Goal: Task Accomplishment & Management: Use online tool/utility

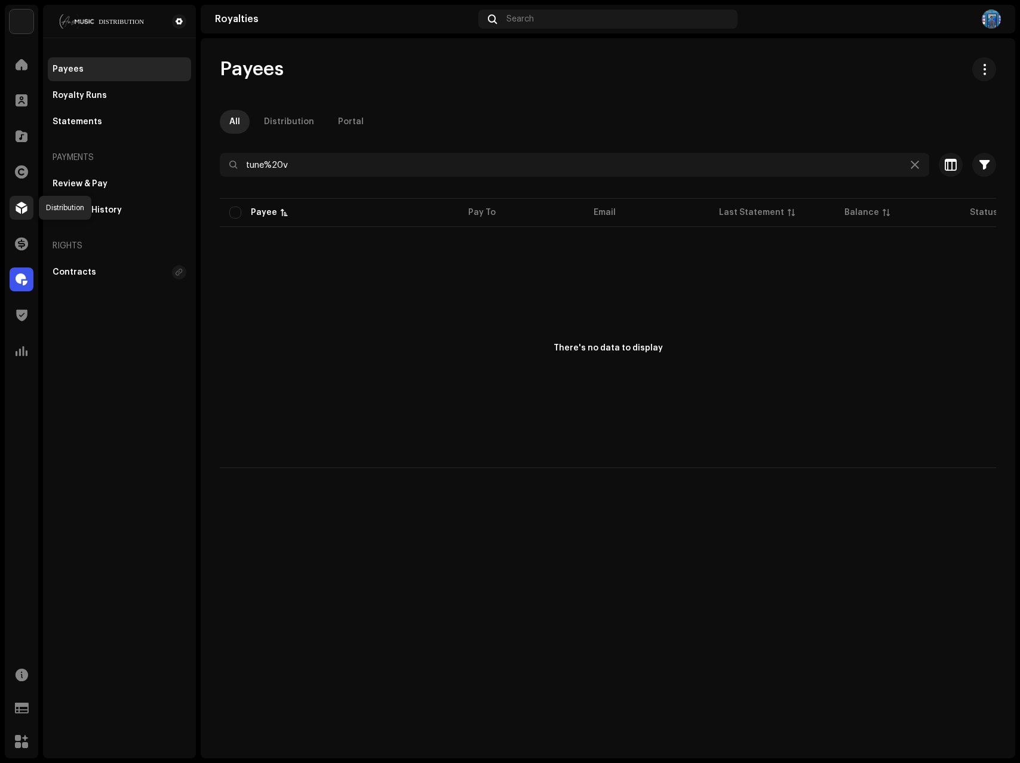
click at [18, 201] on div at bounding box center [22, 208] width 24 height 24
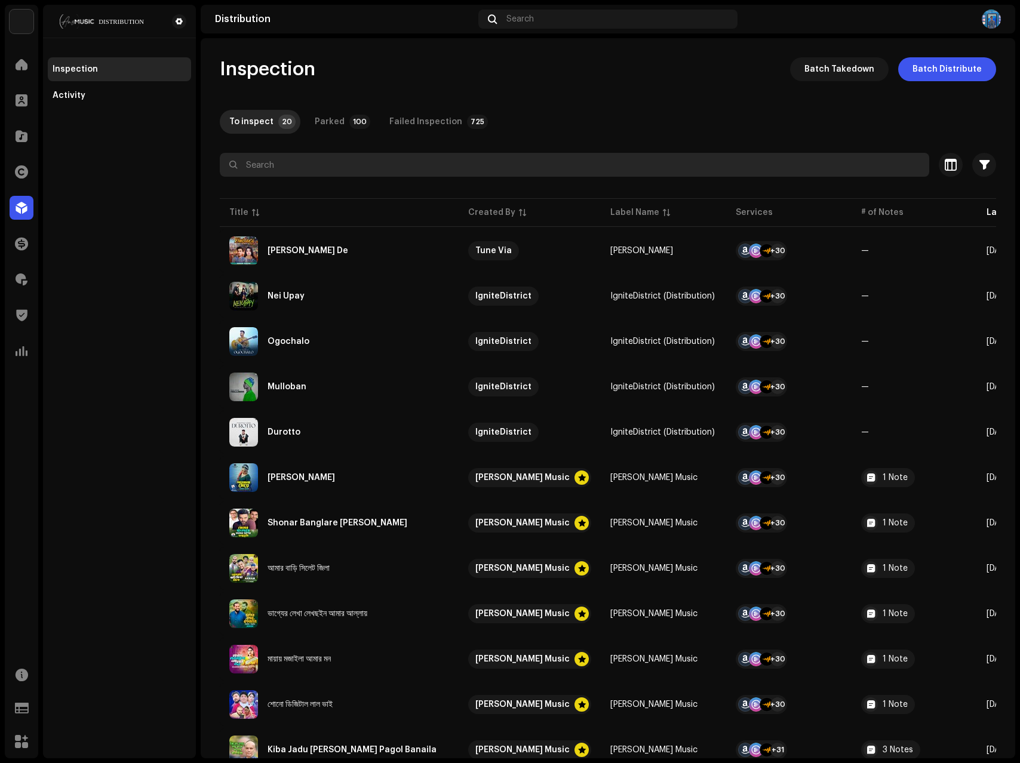
click at [342, 167] on input "text" at bounding box center [574, 165] width 709 height 24
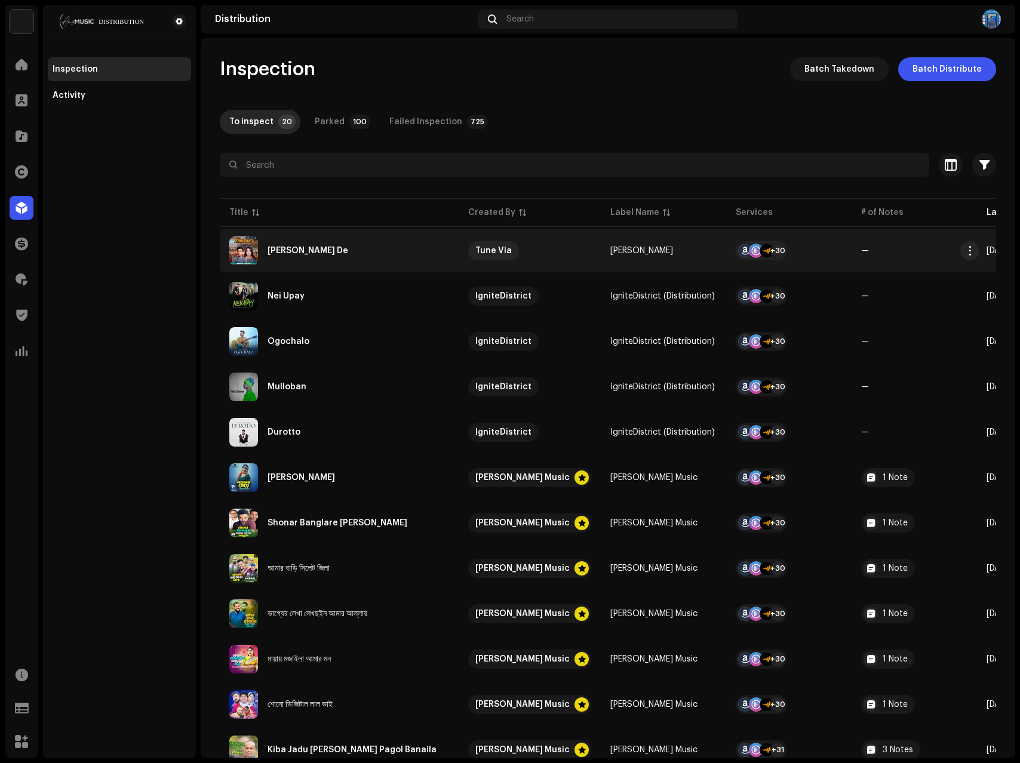
click at [367, 244] on div "[PERSON_NAME] De" at bounding box center [339, 250] width 220 height 29
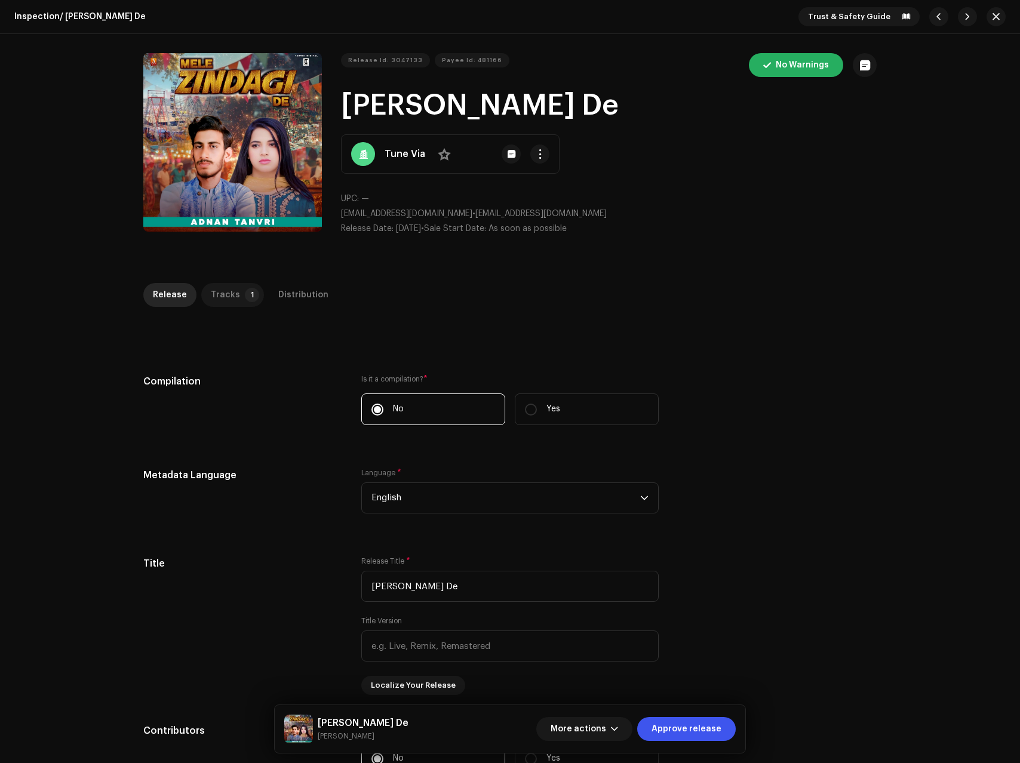
click at [245, 291] on p-badge "1" at bounding box center [252, 295] width 14 height 14
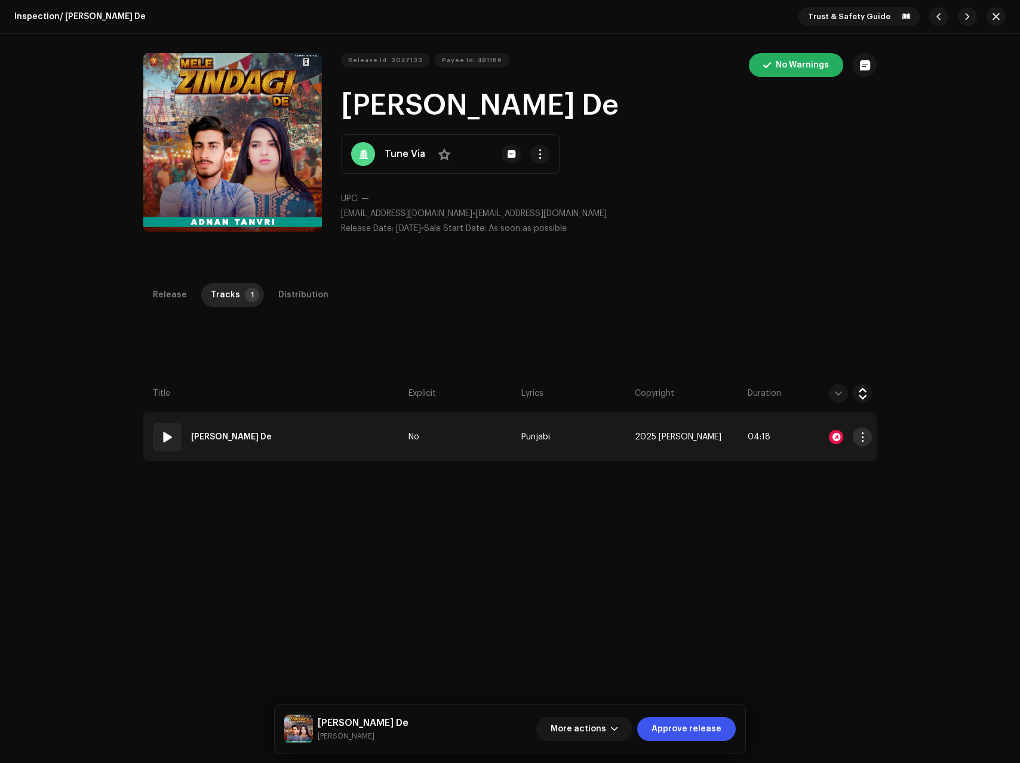
click at [861, 441] on span "button" at bounding box center [862, 437] width 9 height 10
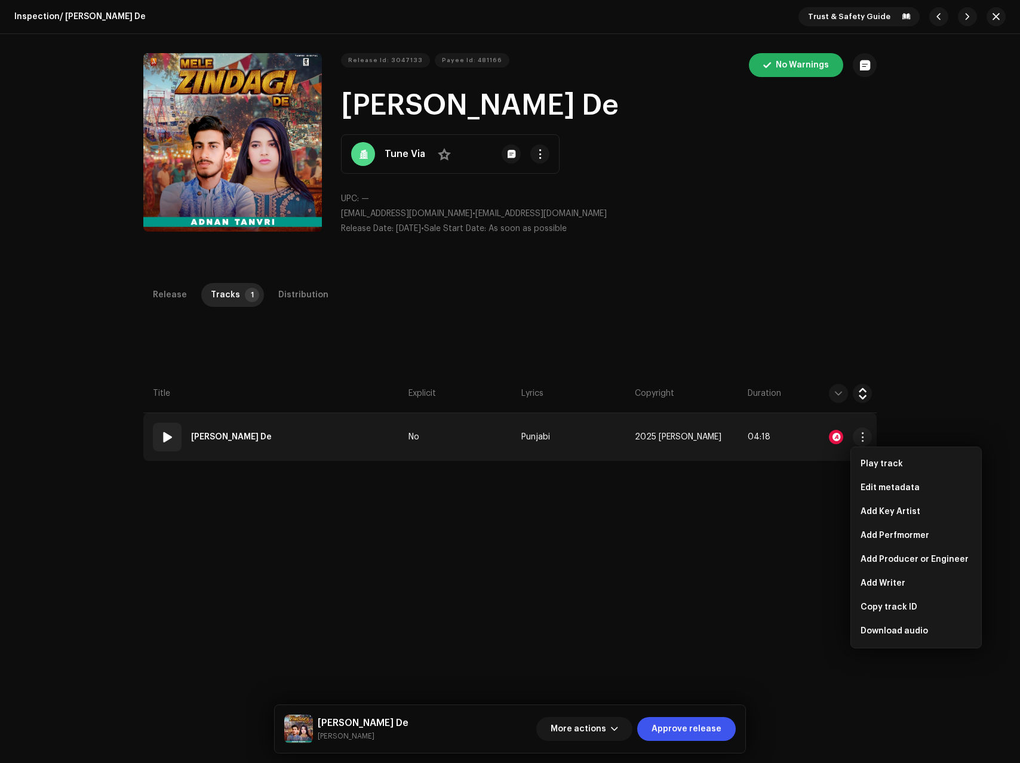
click at [493, 426] on td "No" at bounding box center [460, 437] width 113 height 48
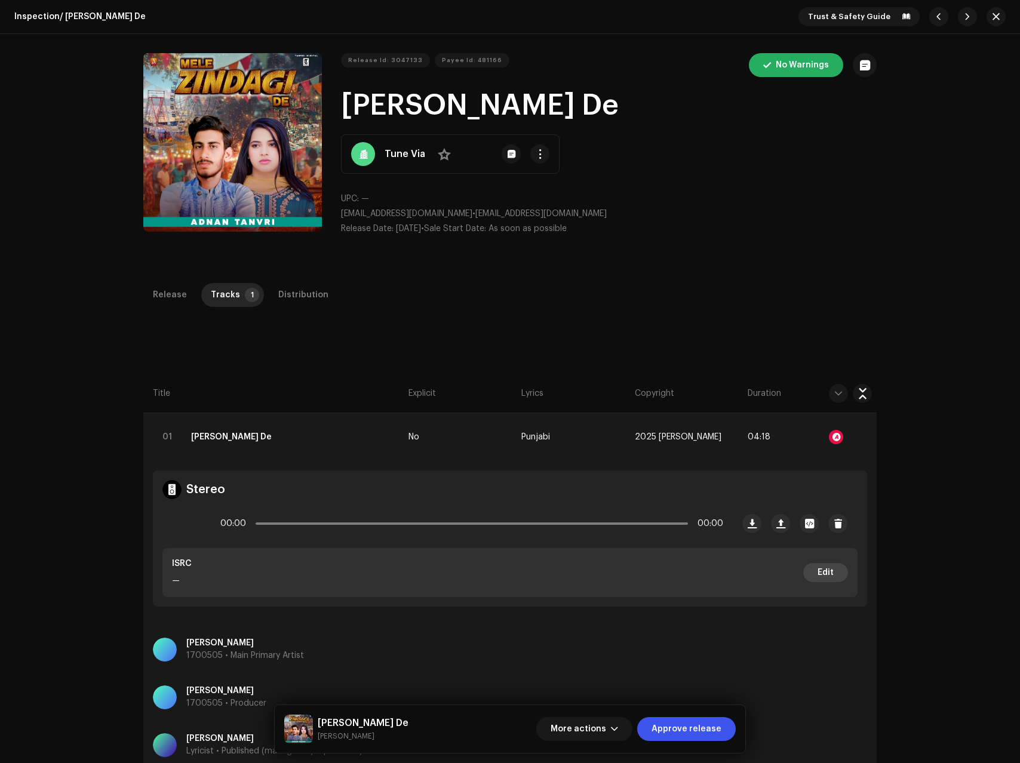
click at [818, 570] on span "Edit" at bounding box center [826, 573] width 16 height 24
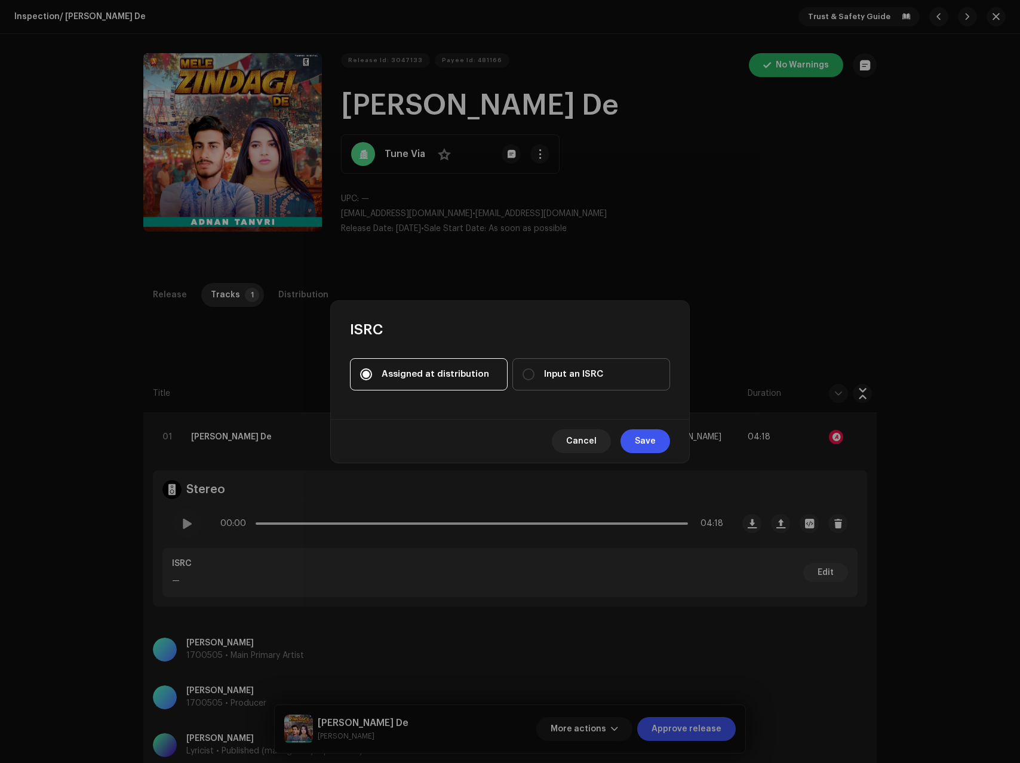
click at [560, 378] on span "Input an ISRC" at bounding box center [573, 374] width 59 height 13
click at [534, 378] on input "Input an ISRC" at bounding box center [529, 374] width 12 height 12
radio input "true"
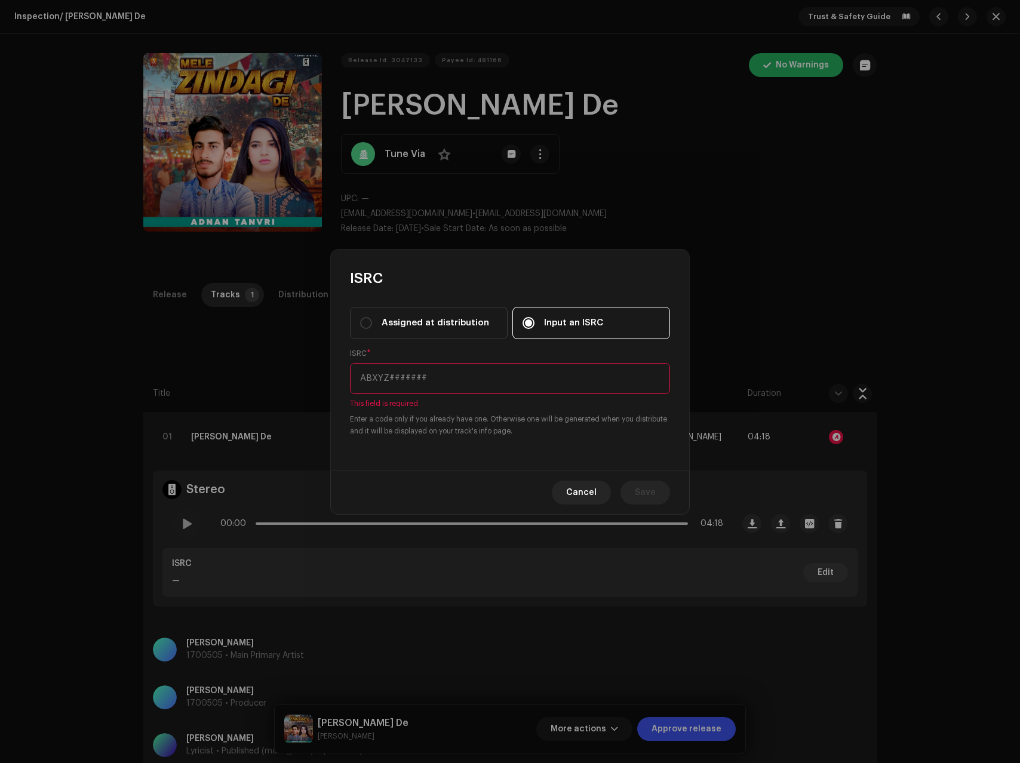
paste input "BDA1U2521076"
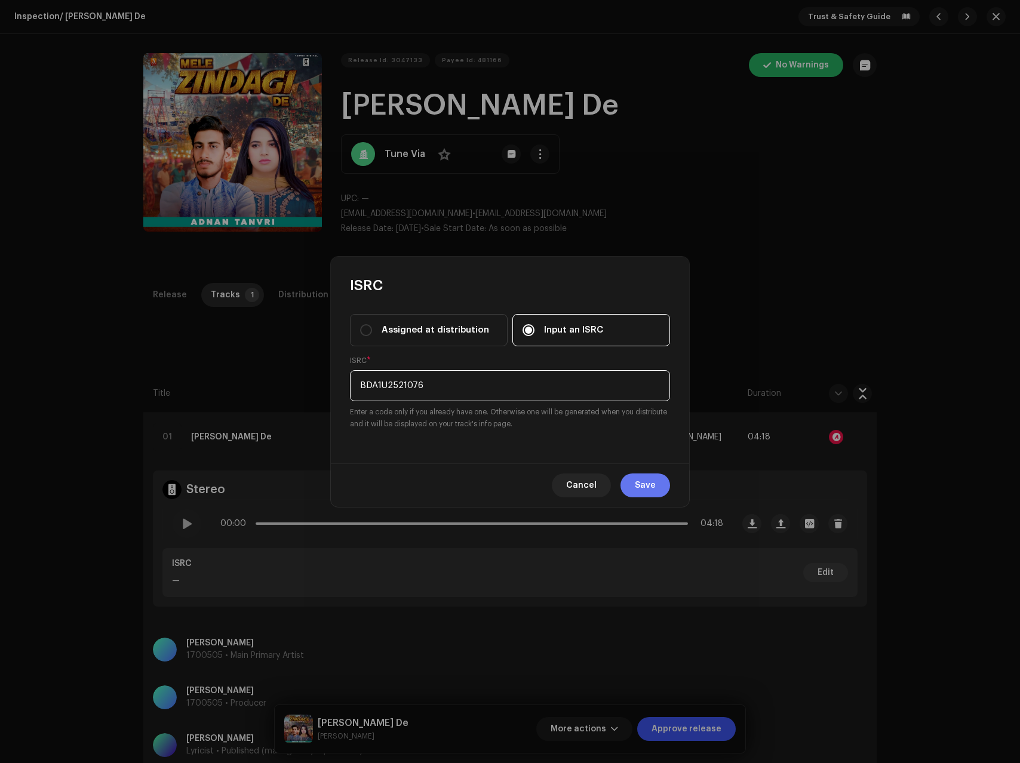
type input "BDA1U2521076"
click at [651, 481] on span "Save" at bounding box center [645, 486] width 21 height 24
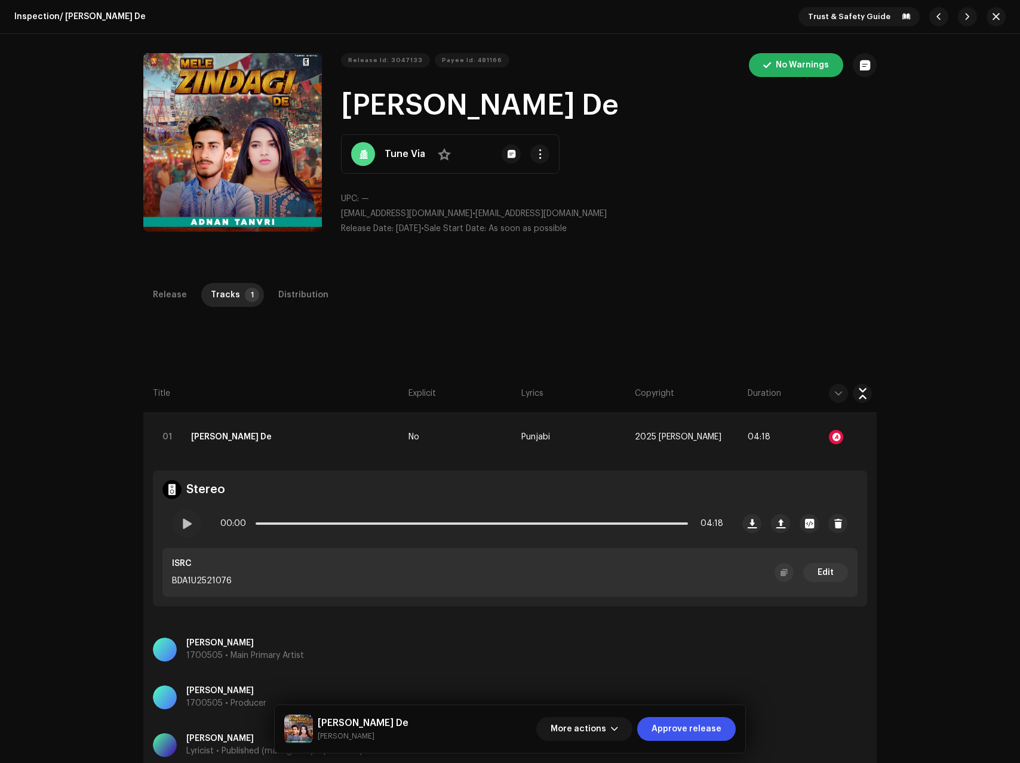
click at [384, 362] on div "Release Tracks 1 Distribution Compilation Is it a compilation? * No Yes Metadat…" at bounding box center [510, 636] width 772 height 706
click at [113, 574] on div "Inspection / [PERSON_NAME] De Trust & Safety Guide Release Id: 3047133 Payee Id…" at bounding box center [510, 381] width 1020 height 763
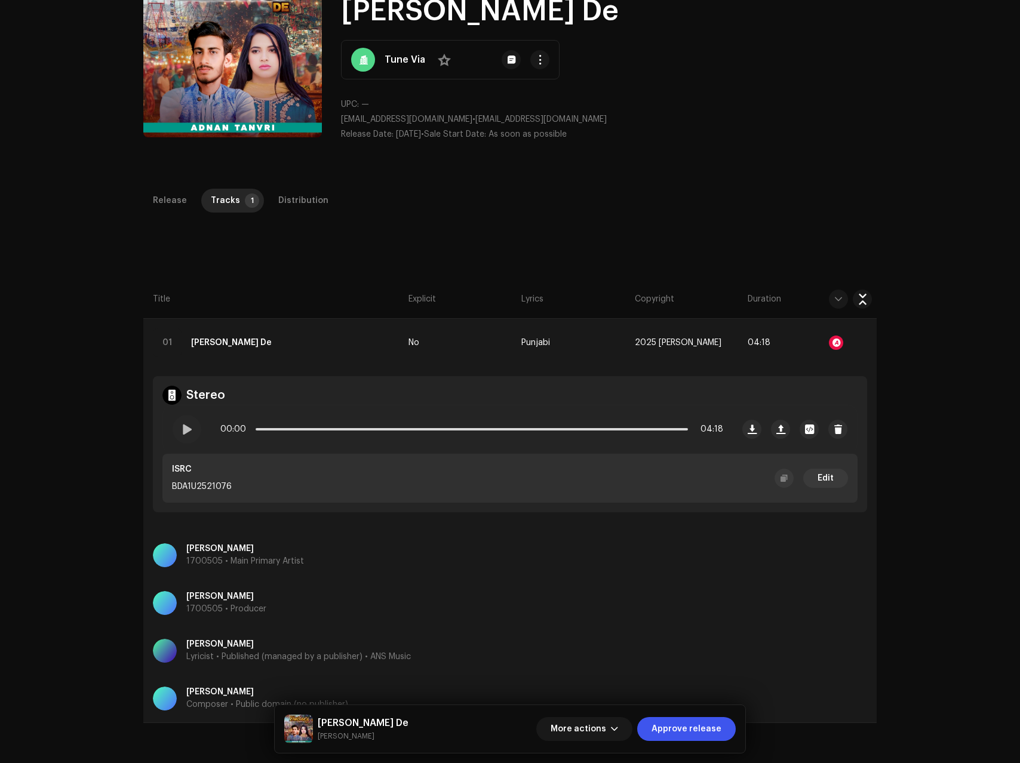
scroll to position [156, 0]
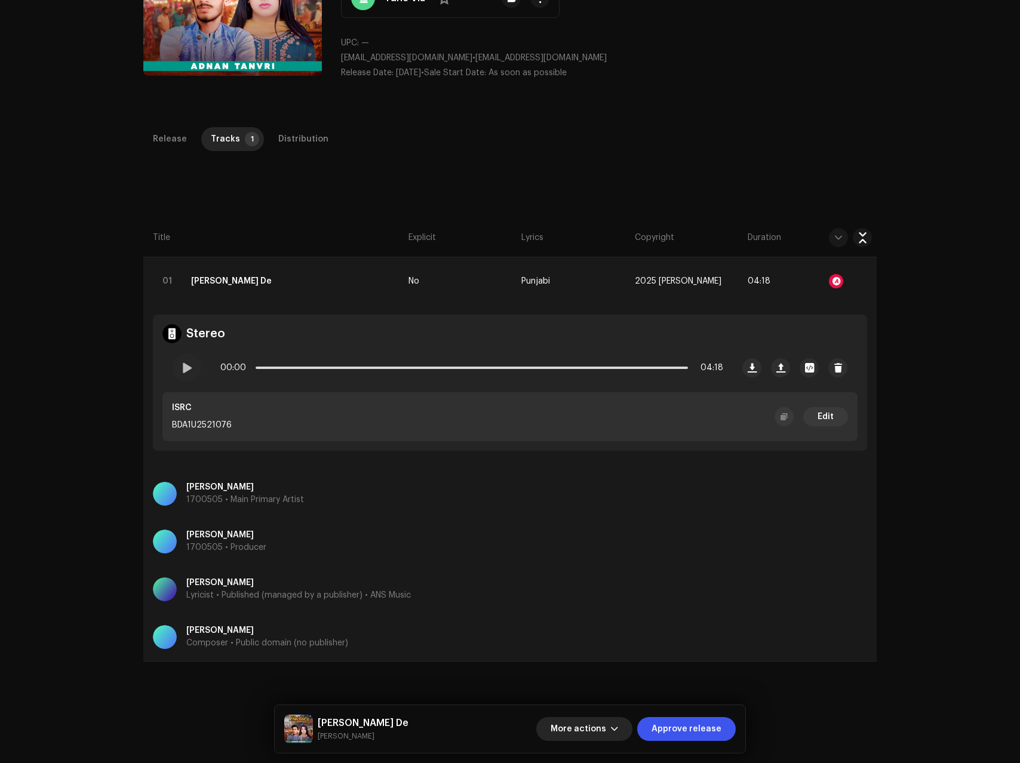
click at [614, 735] on button "More actions" at bounding box center [584, 729] width 96 height 24
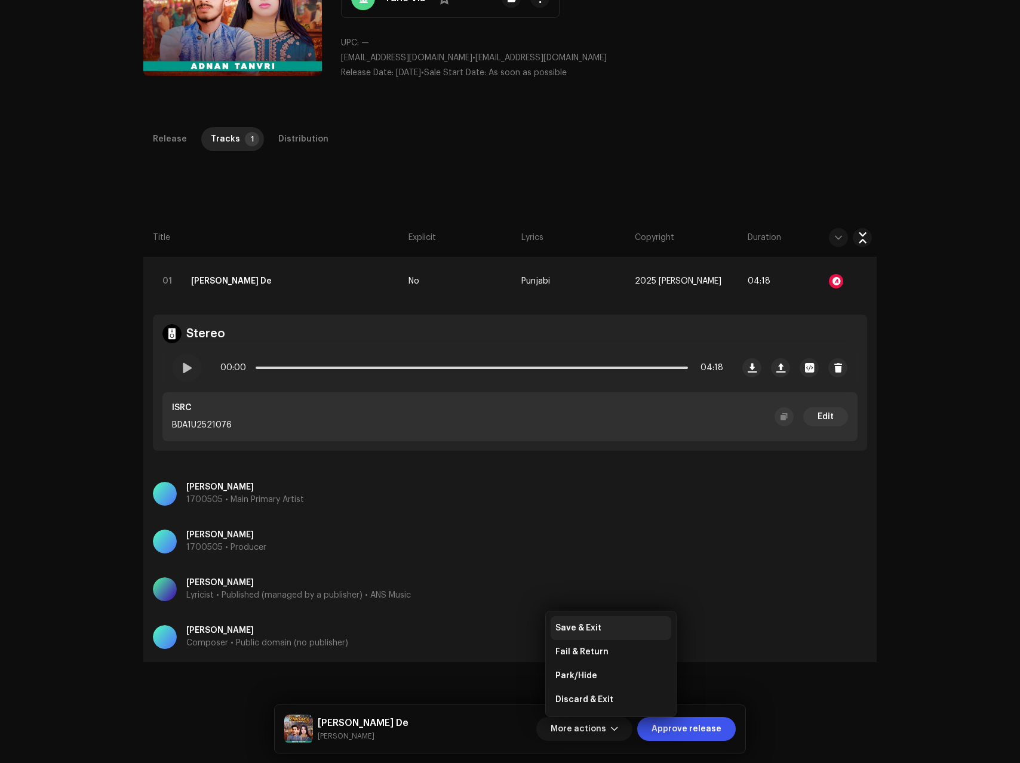
click at [580, 628] on span "Save & Exit" at bounding box center [578, 628] width 46 height 10
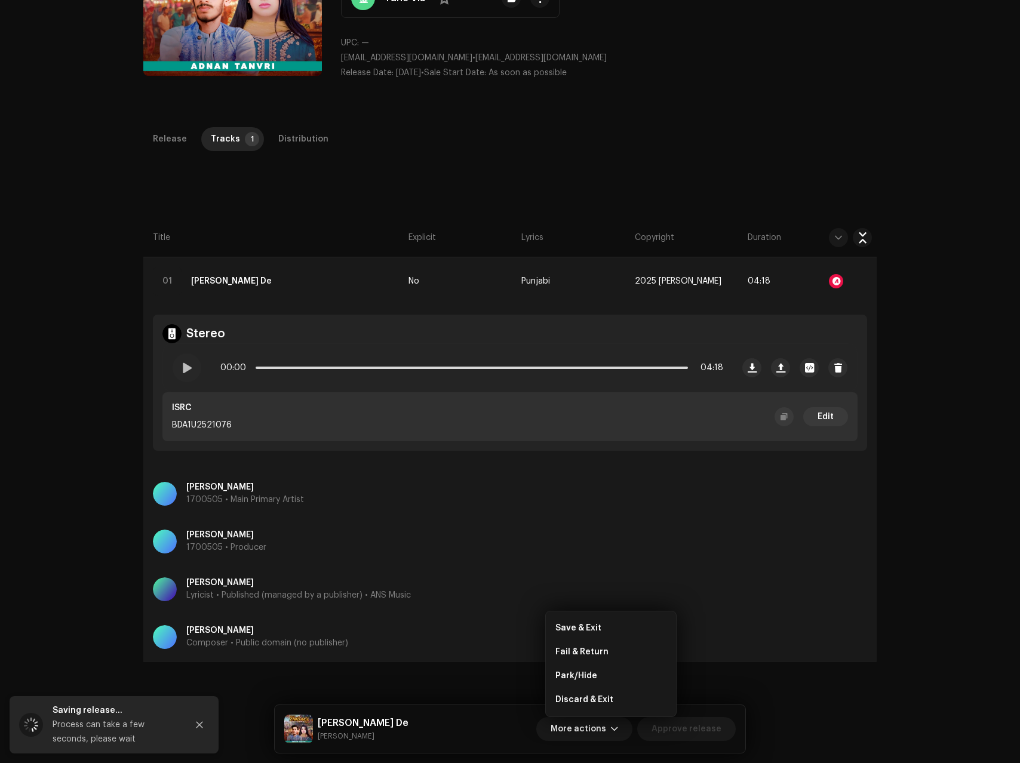
click at [95, 459] on div "Inspection / [PERSON_NAME] De Trust & Safety Guide Release Id: 3047133 Payee Id…" at bounding box center [510, 381] width 1020 height 763
click at [617, 209] on div "Release Tracks 1 Distribution Compilation Is it a compilation? * No Yes Metadat…" at bounding box center [510, 480] width 772 height 706
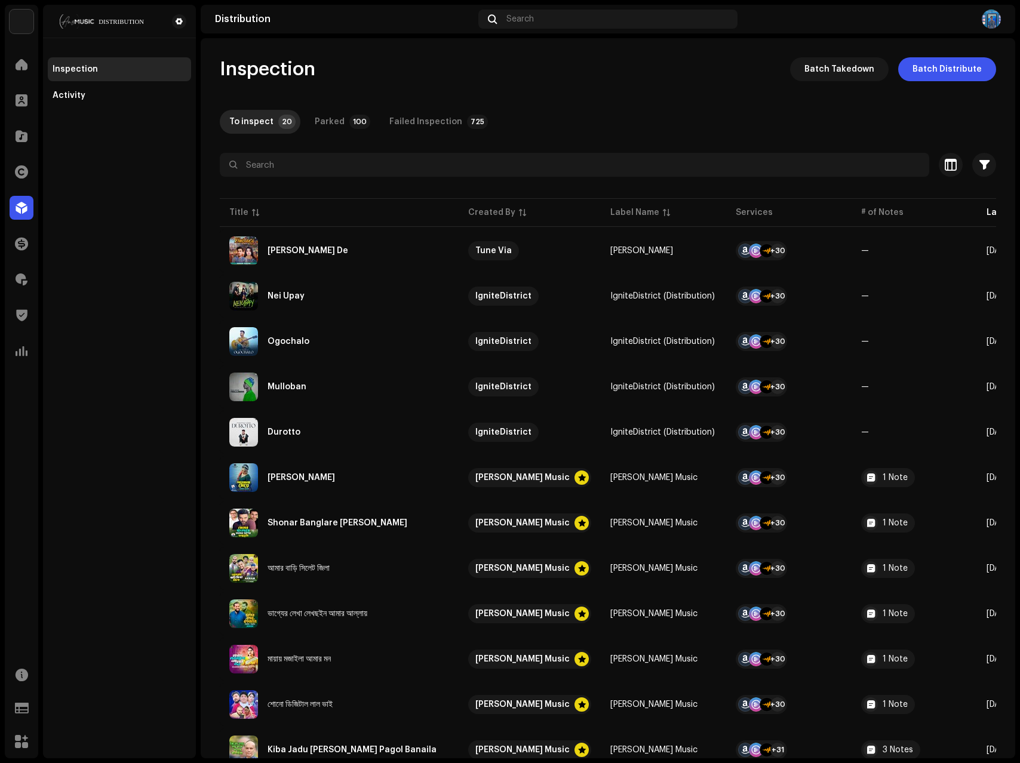
click at [583, 113] on div "To inspect 20 Parked 100 Failed Inspection 725" at bounding box center [608, 122] width 776 height 24
click at [114, 355] on div "Inspection Activity" at bounding box center [119, 382] width 153 height 754
click at [666, 86] on div "Inspection Batch Takedown Batch Distribute To inspect 20 Parked 100 Failed Insp…" at bounding box center [608, 611] width 815 height 1108
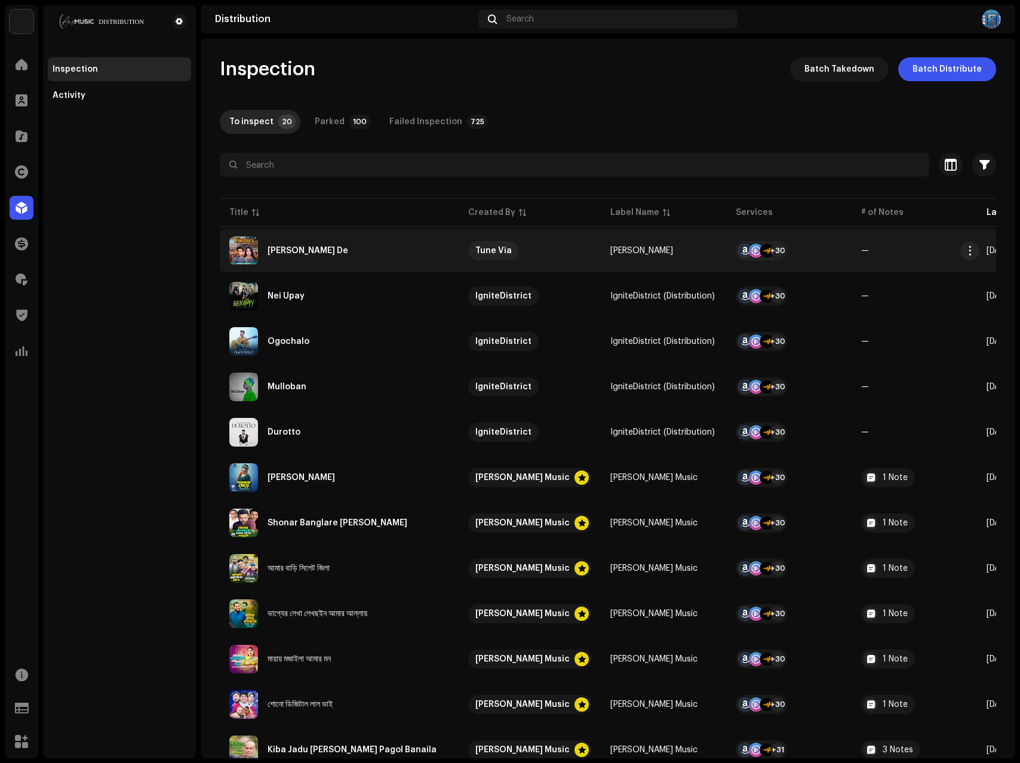
click at [549, 254] on re-a-table-vip "Tune Via" at bounding box center [529, 250] width 123 height 19
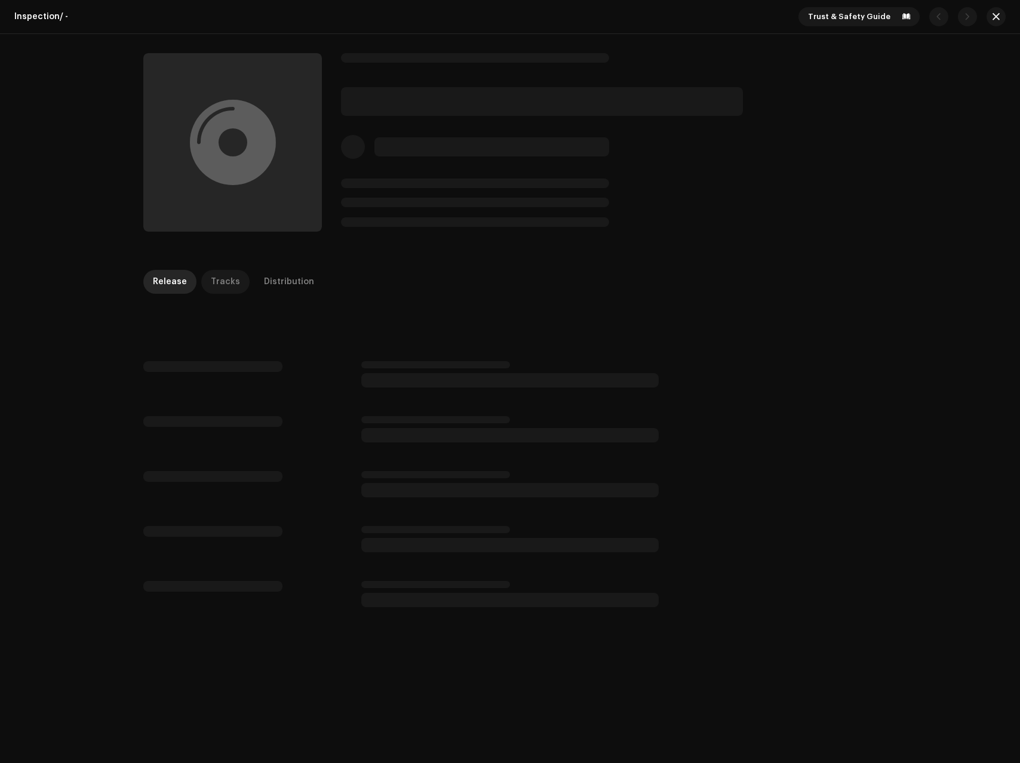
click at [211, 285] on div "Tracks" at bounding box center [225, 282] width 29 height 24
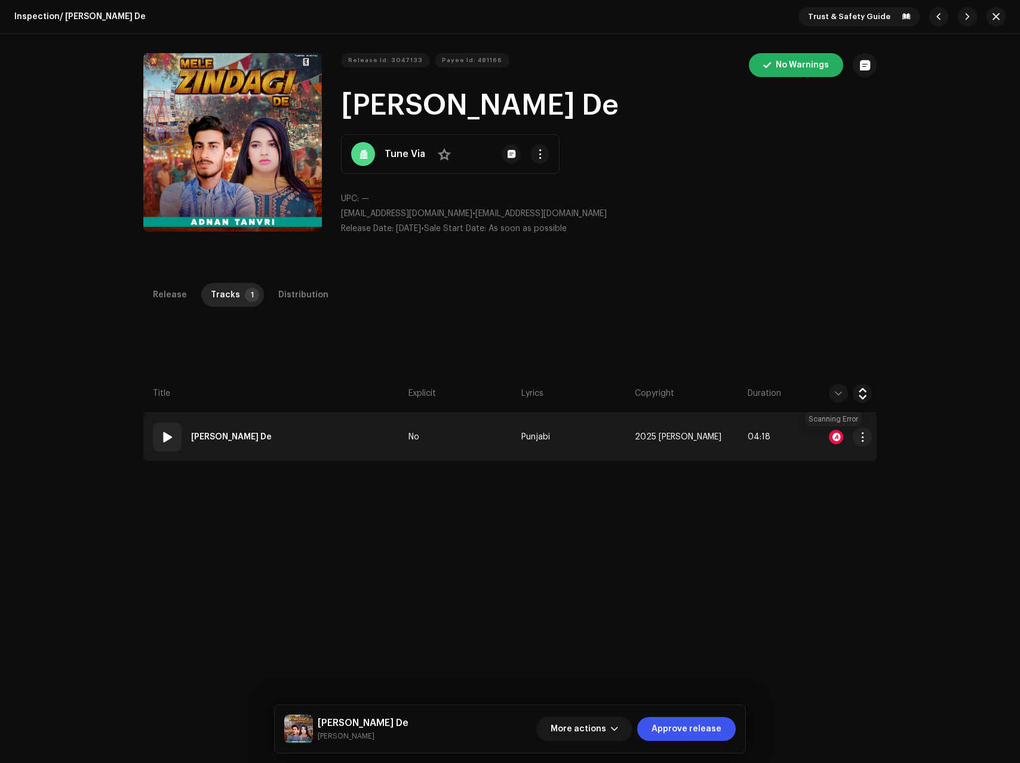
click at [835, 441] on div at bounding box center [836, 437] width 14 height 14
click at [455, 440] on td "No" at bounding box center [460, 437] width 113 height 48
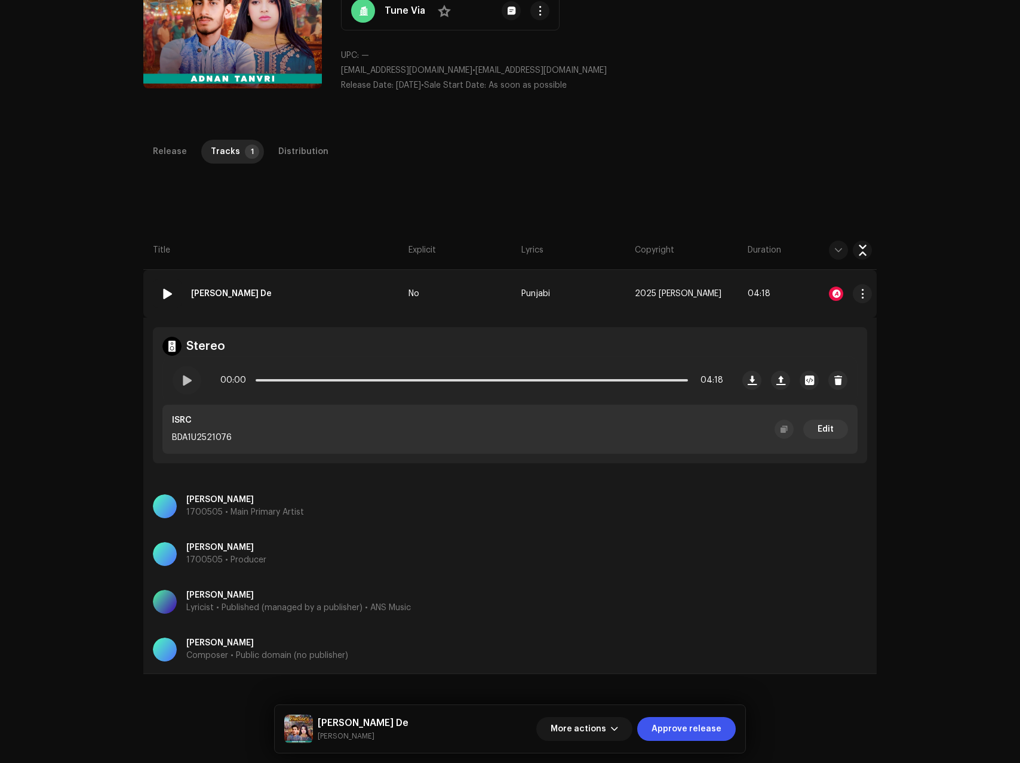
scroll to position [151, 0]
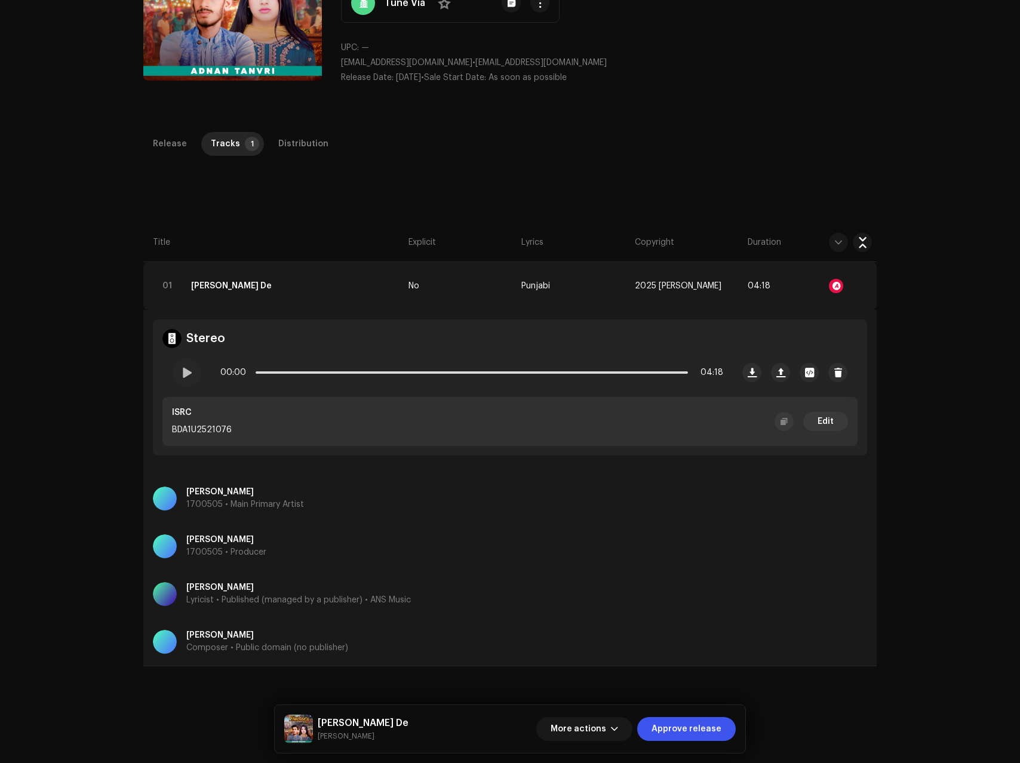
click at [786, 195] on div "Release Tracks 1 Distribution Compilation Is it a compilation? * No Yes Metadat…" at bounding box center [510, 485] width 772 height 706
click at [580, 734] on span "More actions" at bounding box center [579, 729] width 56 height 24
click at [576, 699] on span "Discard & Exit" at bounding box center [584, 700] width 58 height 10
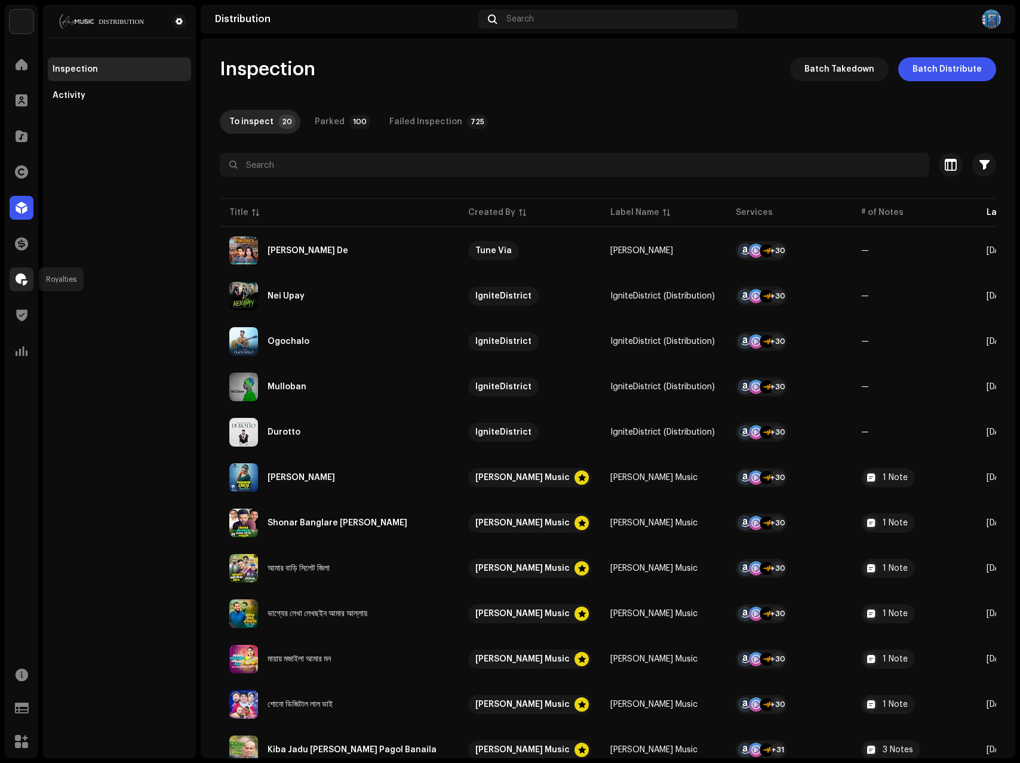
click at [30, 275] on div at bounding box center [22, 280] width 24 height 24
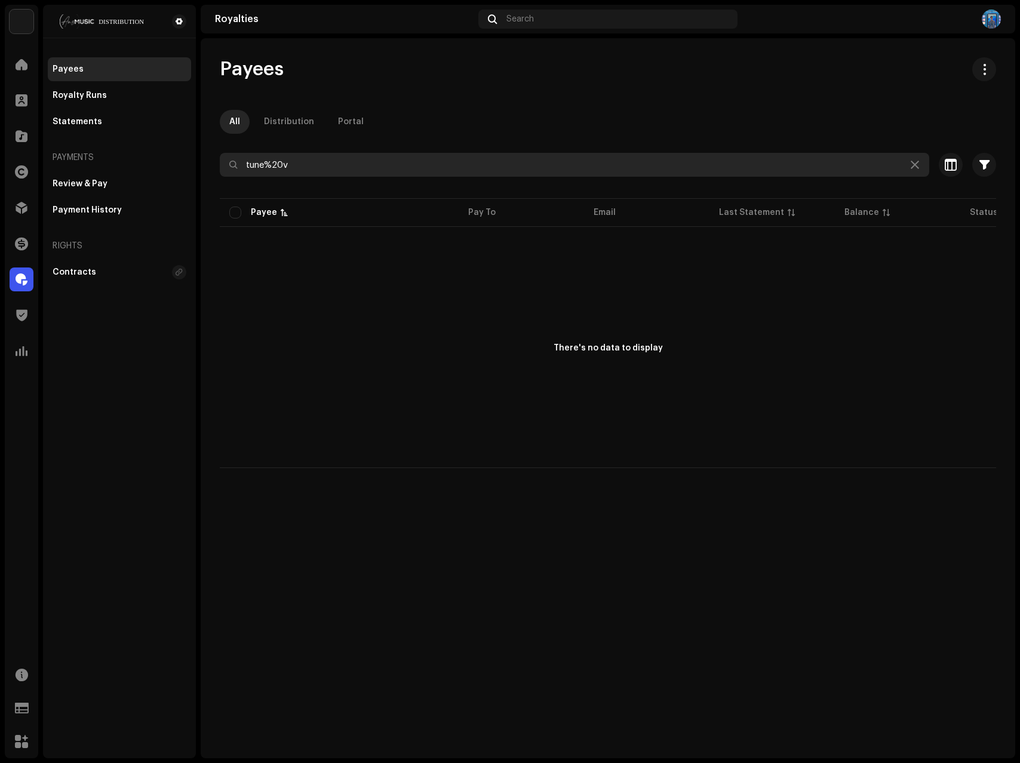
drag, startPoint x: 274, startPoint y: 165, endPoint x: 264, endPoint y: 165, distance: 10.2
click at [264, 165] on input "tune%20v" at bounding box center [574, 165] width 709 height 24
click at [268, 165] on input "tune 20v" at bounding box center [574, 165] width 709 height 24
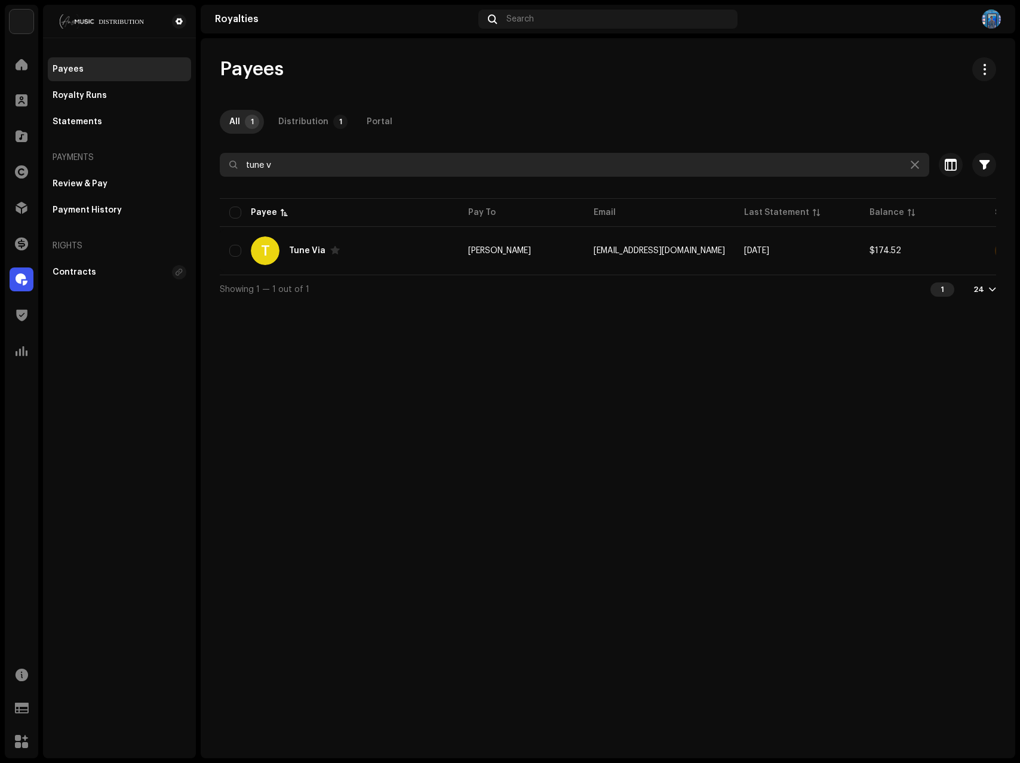
type input "tune v"
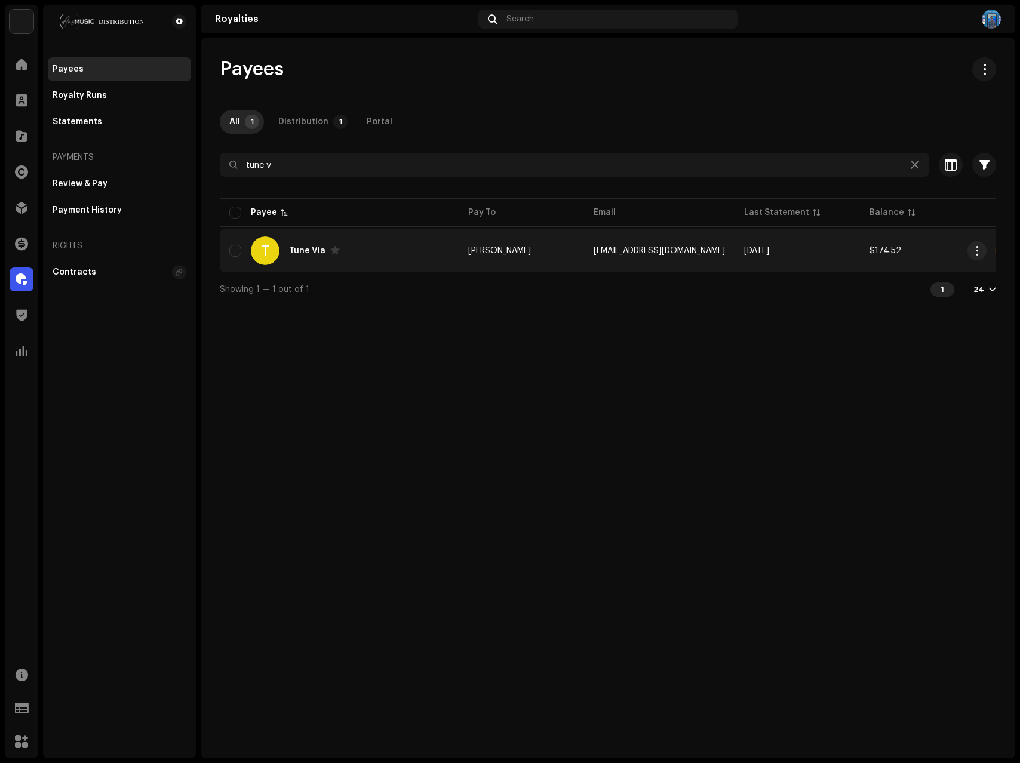
drag, startPoint x: 980, startPoint y: 250, endPoint x: 972, endPoint y: 260, distance: 12.3
click at [980, 250] on span "button" at bounding box center [977, 251] width 9 height 10
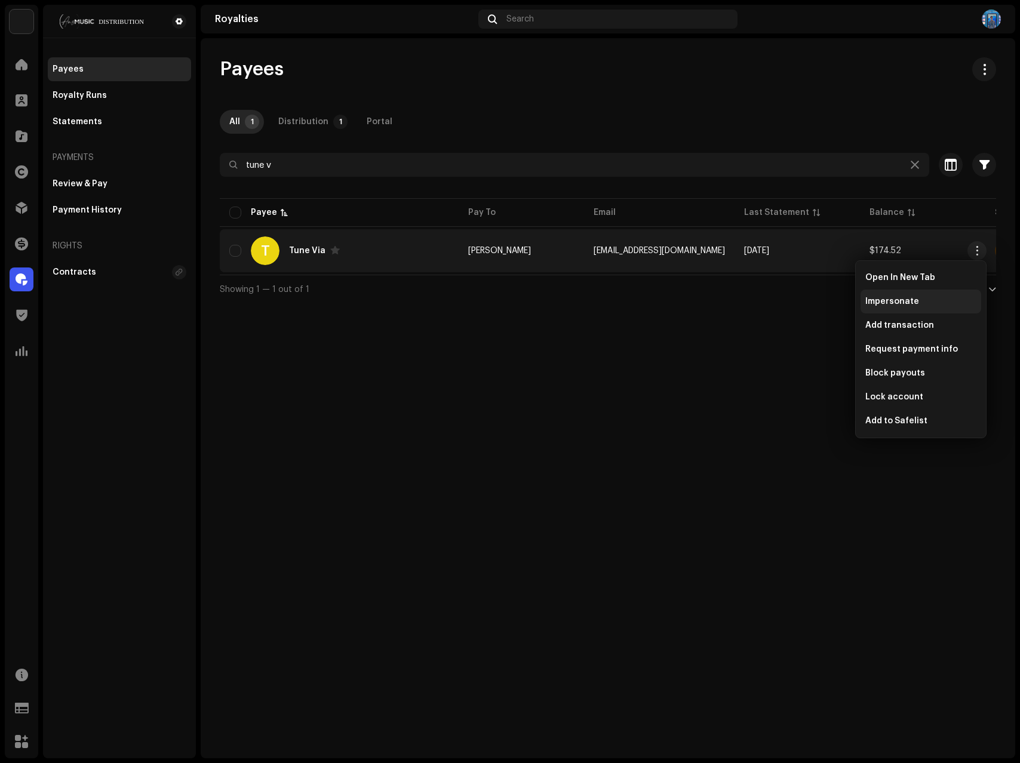
click at [884, 303] on span "Impersonate" at bounding box center [892, 302] width 54 height 10
